Goal: Check status

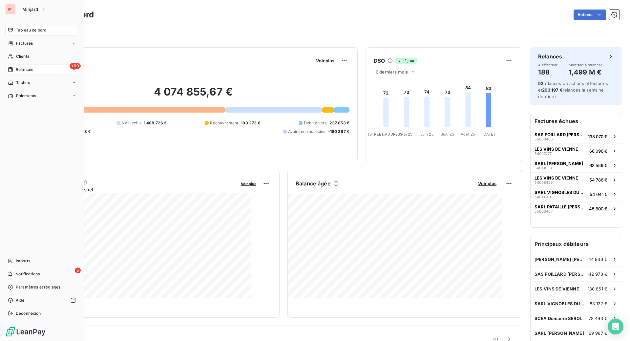
click at [27, 72] on div "Relances" at bounding box center [20, 70] width 25 height 6
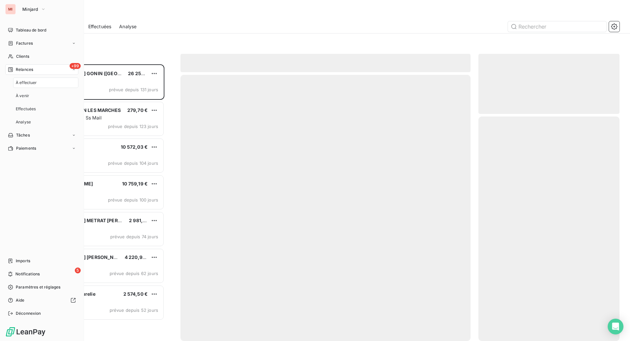
scroll to position [260, 125]
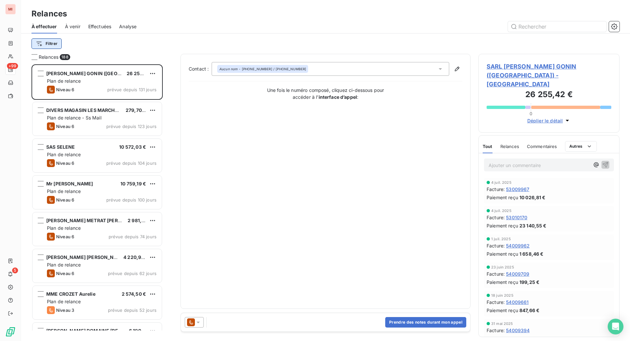
click at [63, 58] on html "MI +99 5 Relances À effectuer À venir Effectuées Analyse Filtrer Relances 188 S…" at bounding box center [315, 170] width 630 height 341
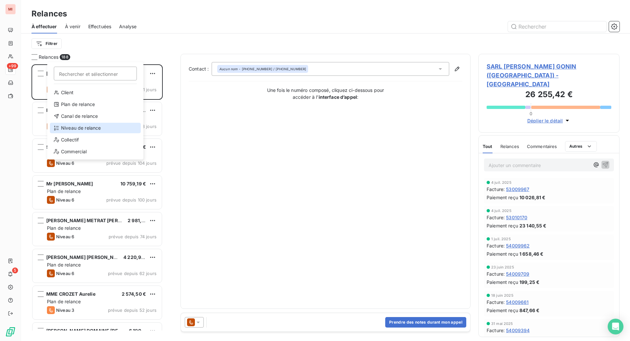
click at [81, 133] on div "Niveau de relance" at bounding box center [95, 128] width 91 height 10
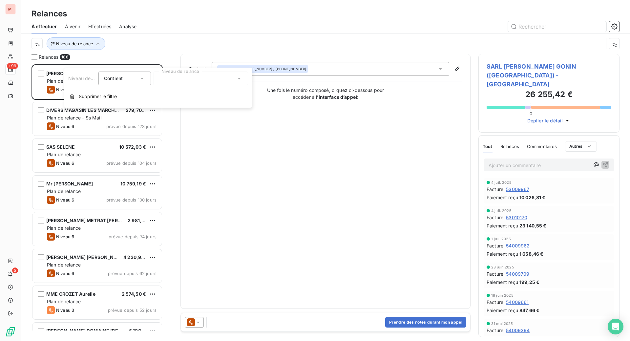
click at [185, 81] on div at bounding box center [200, 78] width 94 height 14
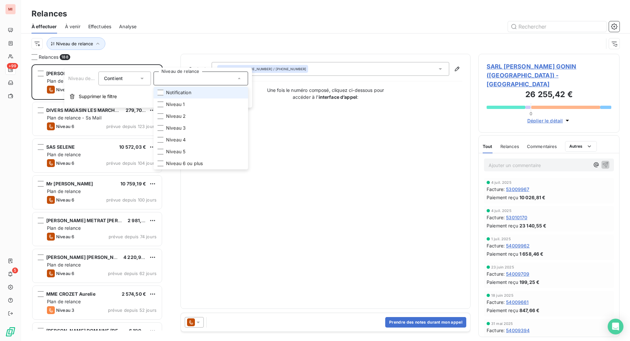
click at [174, 96] on span "Notification" at bounding box center [178, 92] width 25 height 7
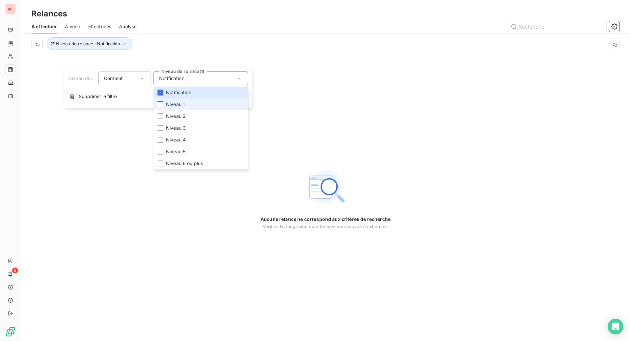
click at [163, 107] on div at bounding box center [160, 104] width 6 height 6
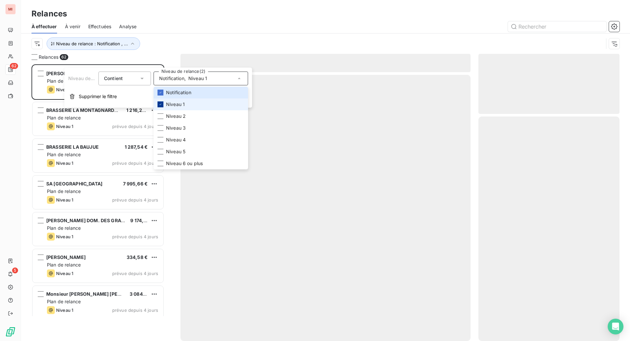
scroll to position [260, 125]
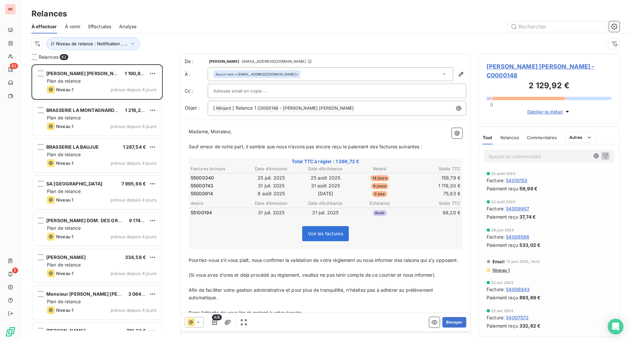
click at [199, 20] on div "Relances" at bounding box center [325, 14] width 609 height 12
